Goal: Transaction & Acquisition: Purchase product/service

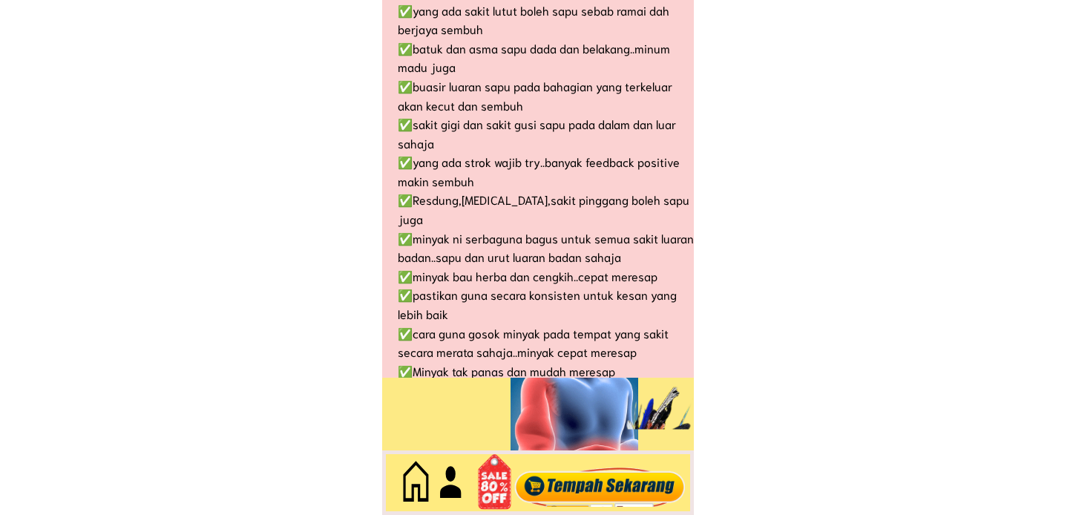
scroll to position [6438, 0]
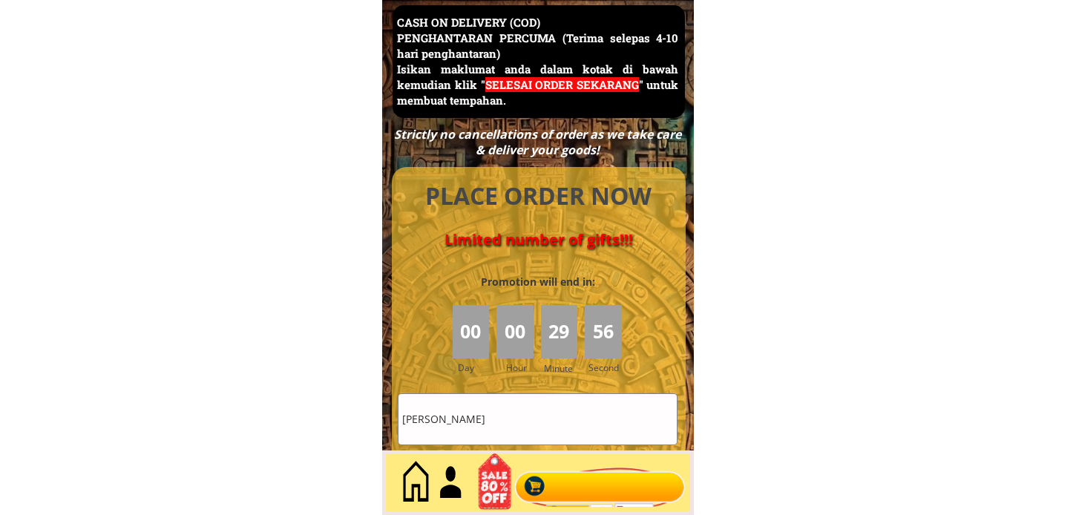
click at [558, 486] on div at bounding box center [600, 483] width 180 height 49
click at [536, 424] on input "[PERSON_NAME]" at bounding box center [537, 419] width 278 height 50
paste input "Rozana bte lemat"
click at [531, 418] on input "[PERSON_NAME] bte lemat" at bounding box center [537, 419] width 278 height 50
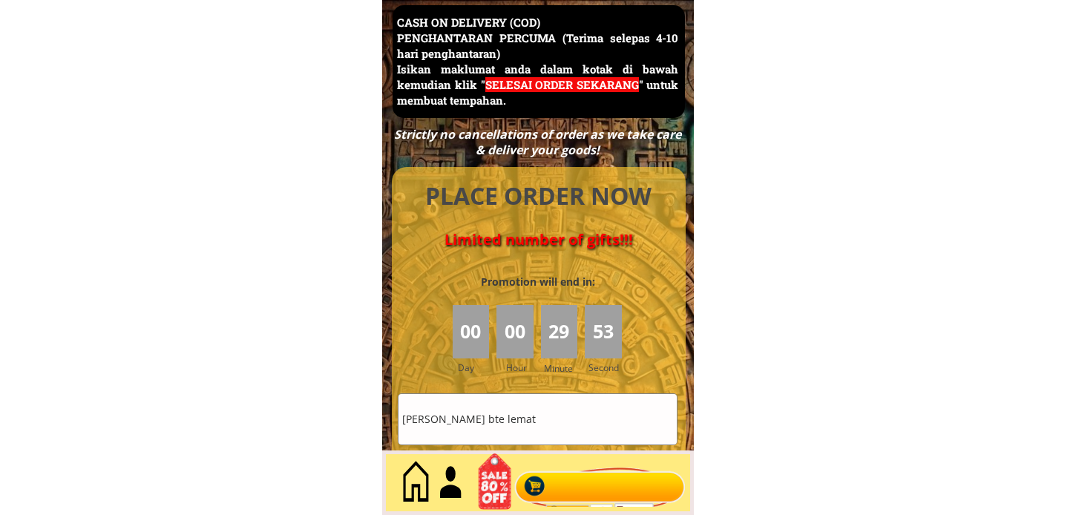
click at [531, 418] on input "[PERSON_NAME] bte lemat" at bounding box center [537, 419] width 278 height 50
click at [532, 418] on input "[PERSON_NAME] bte lemat" at bounding box center [537, 419] width 278 height 50
paste input "text"
type input "Rozana bte lemat"
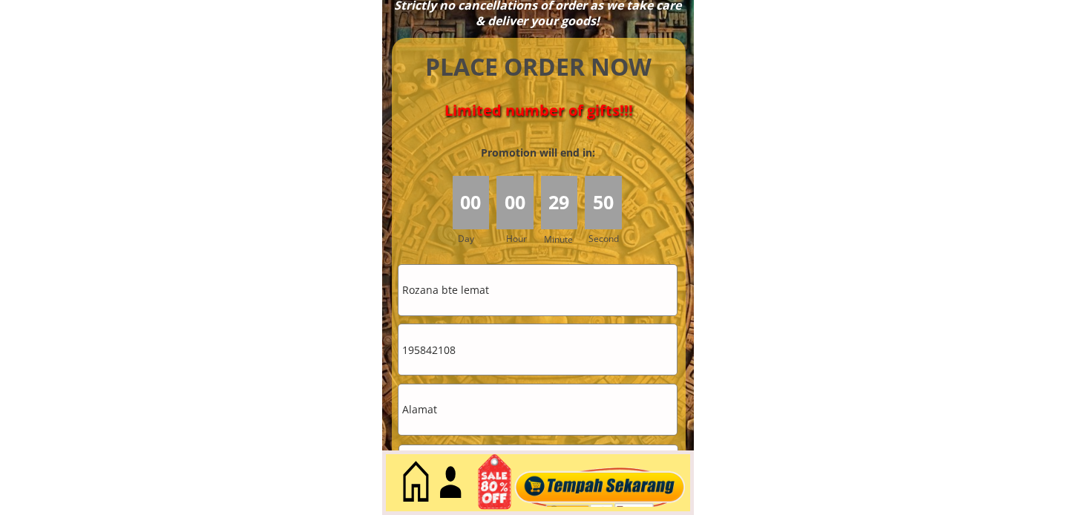
scroll to position [6602, 0]
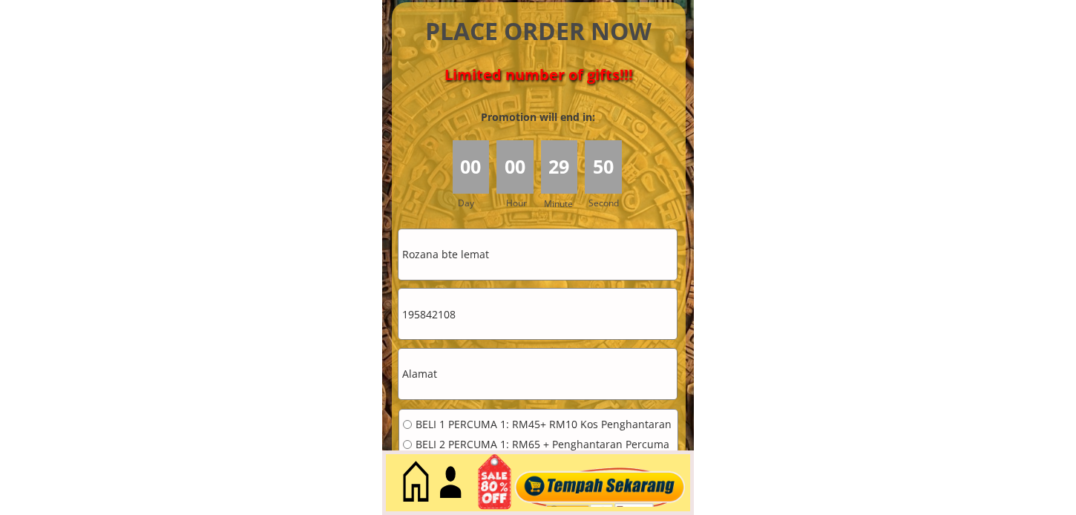
click at [507, 315] on input "195842108" at bounding box center [537, 314] width 278 height 50
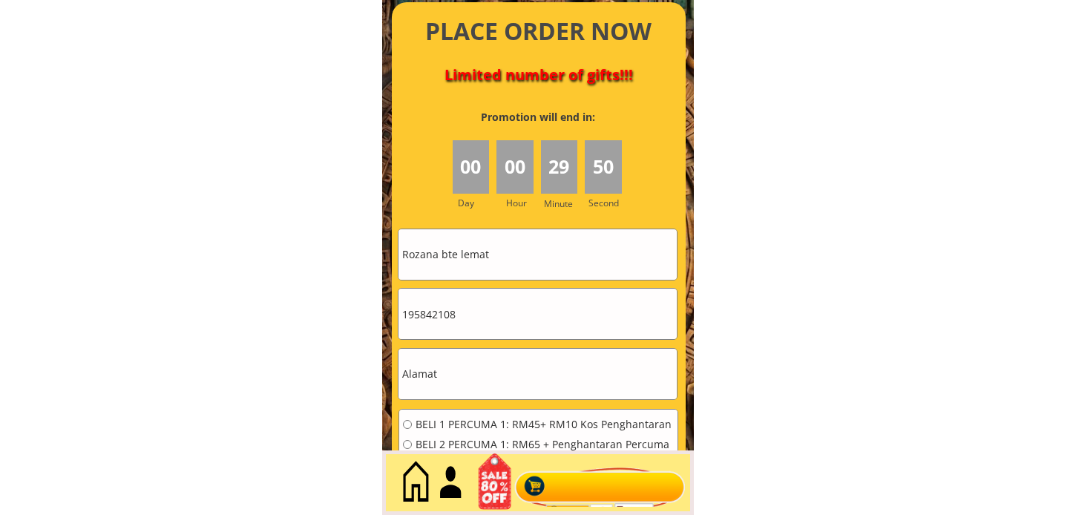
paste input "0177260224"
type input "0177260224"
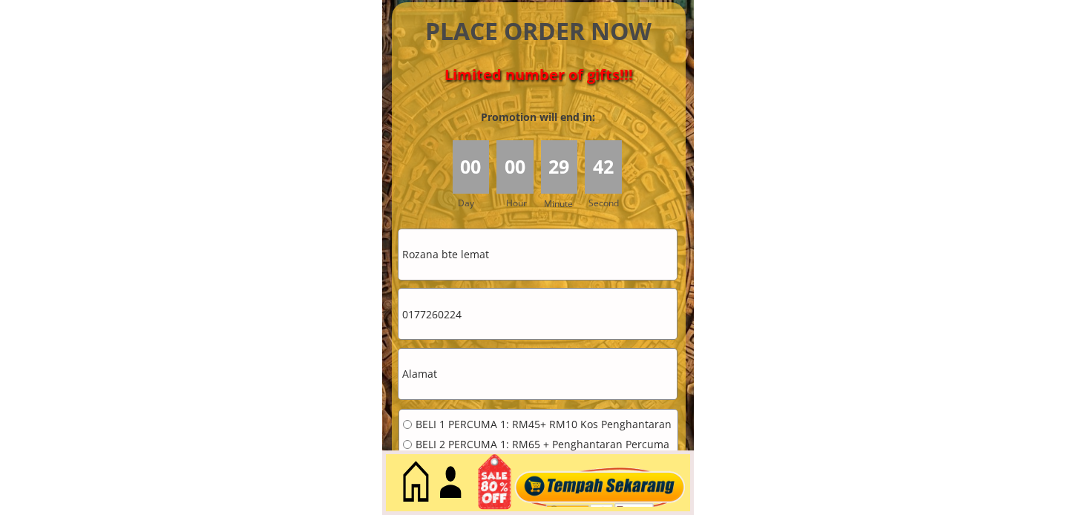
click at [473, 394] on input "text" at bounding box center [537, 374] width 278 height 50
paste input "[GEOGRAPHIC_DATA]"
type input "[GEOGRAPHIC_DATA]"
click at [467, 421] on span "BELI 1 PERCUMA 1: RM45+ RM10 Kos Penghantaran" at bounding box center [545, 424] width 258 height 10
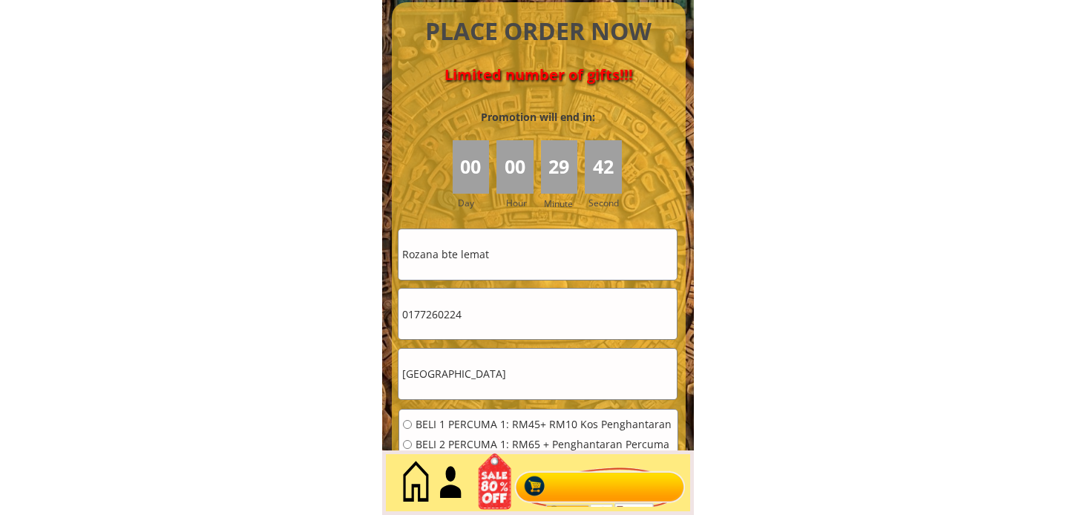
radio input "true"
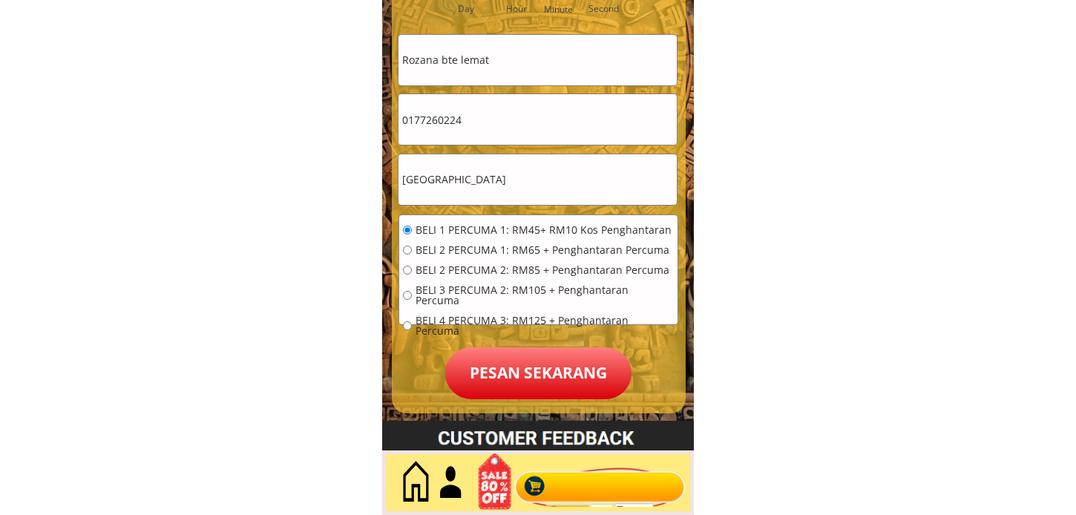
scroll to position [6850, 0]
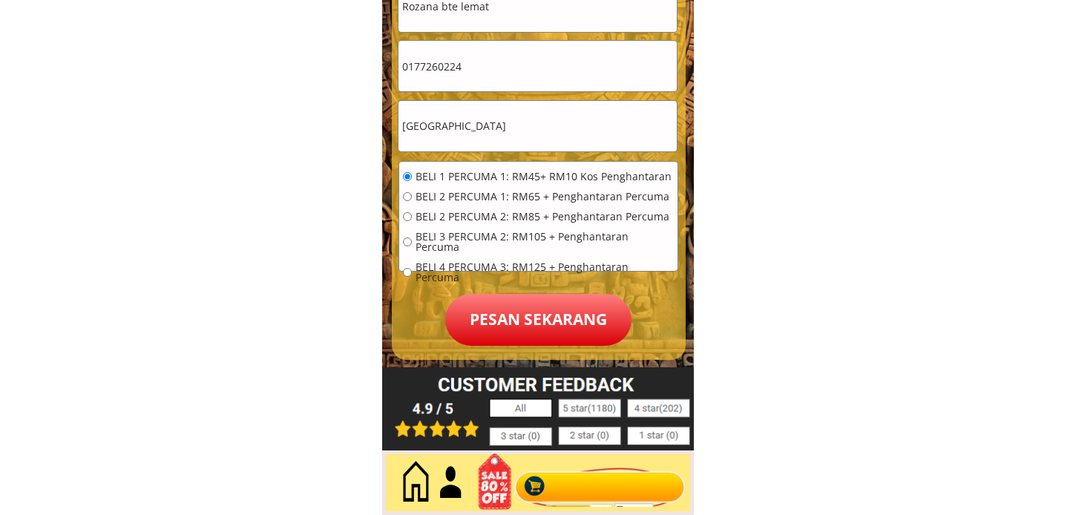
click at [545, 332] on p "Pesan sekarang" at bounding box center [538, 320] width 186 height 52
